Goal: Ask a question

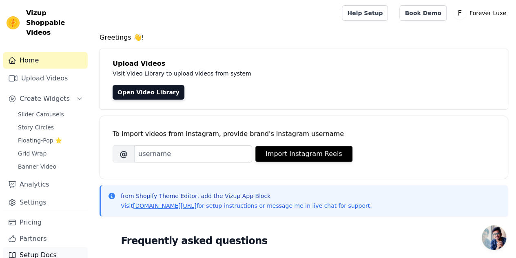
scroll to position [2, 0]
click at [486, 14] on p "Forever Luxe" at bounding box center [487, 13] width 43 height 15
click at [454, 33] on link "Settings" at bounding box center [470, 34] width 78 height 15
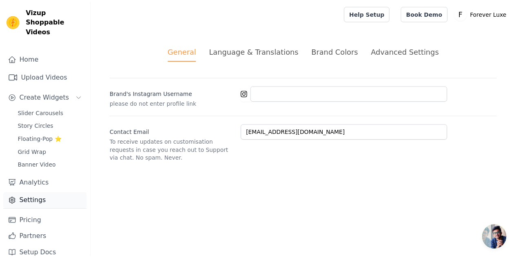
scroll to position [2, 0]
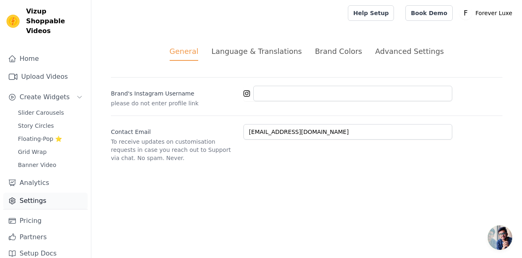
click at [23, 192] on link "Settings" at bounding box center [45, 200] width 84 height 16
click at [24, 193] on link "Settings" at bounding box center [45, 200] width 84 height 16
click at [409, 53] on div "Advanced Settings" at bounding box center [409, 51] width 69 height 11
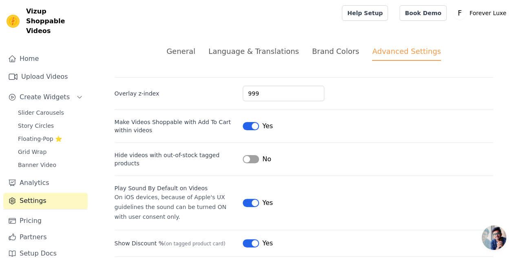
click at [251, 126] on button "Label" at bounding box center [251, 126] width 16 height 8
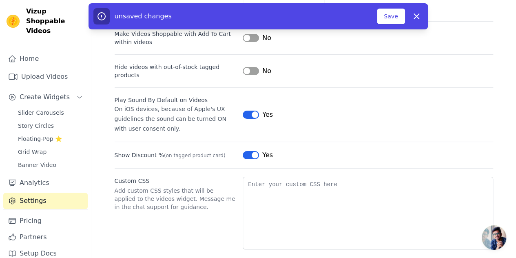
scroll to position [91, 0]
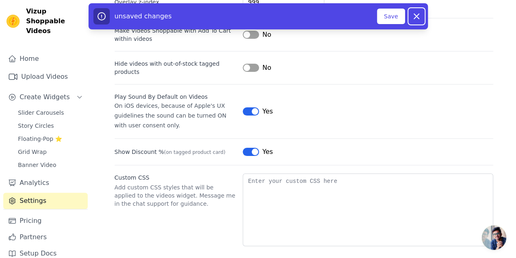
click at [414, 16] on icon at bounding box center [416, 16] width 10 height 10
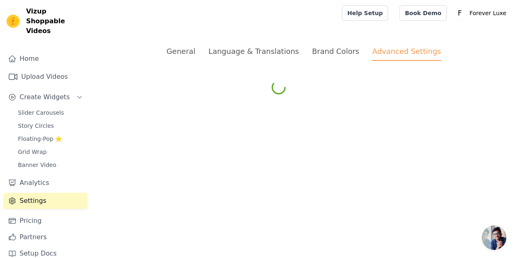
scroll to position [0, 0]
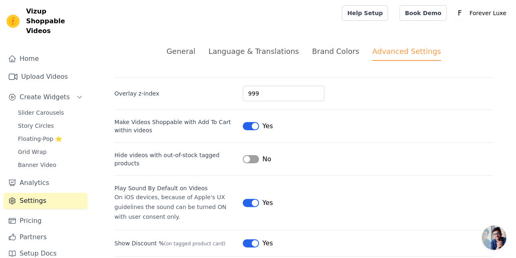
click at [491, 242] on span "Open chat" at bounding box center [494, 237] width 24 height 24
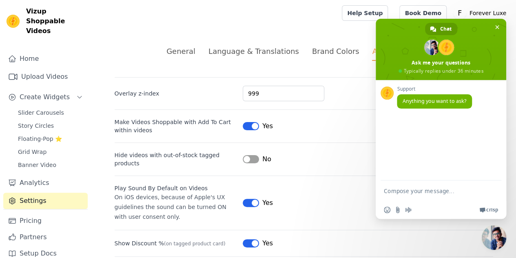
click at [407, 187] on textarea "Compose your message..." at bounding box center [433, 190] width 98 height 20
type textarea "how to uninstall"
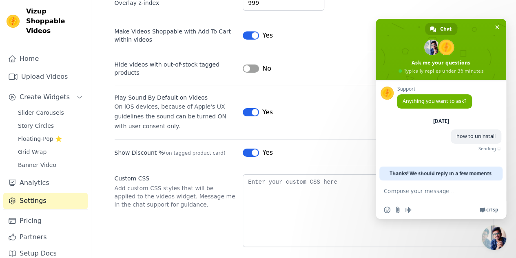
scroll to position [91, 0]
